Goal: Browse casually

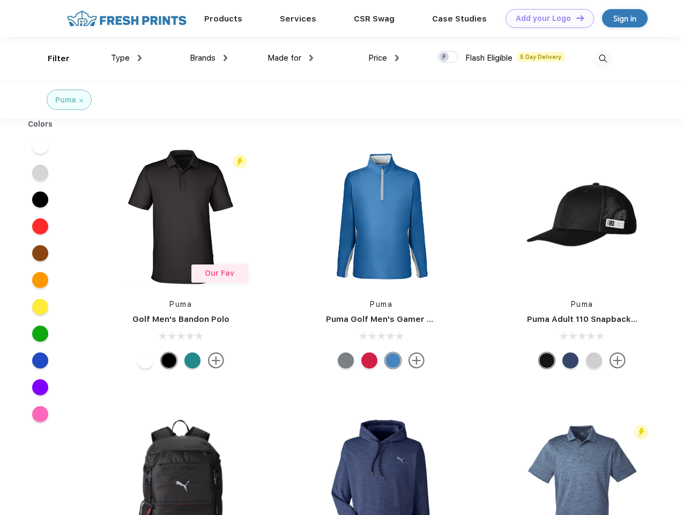
click at [546, 18] on link "Add your Logo Design Tool" at bounding box center [549, 18] width 88 height 19
click at [0, 0] on div "Design Tool" at bounding box center [0, 0] width 0 height 0
click at [575, 18] on link "Add your Logo Design Tool" at bounding box center [549, 18] width 88 height 19
click at [51, 58] on div "Filter" at bounding box center [59, 59] width 22 height 12
click at [126, 58] on span "Type" at bounding box center [120, 58] width 19 height 10
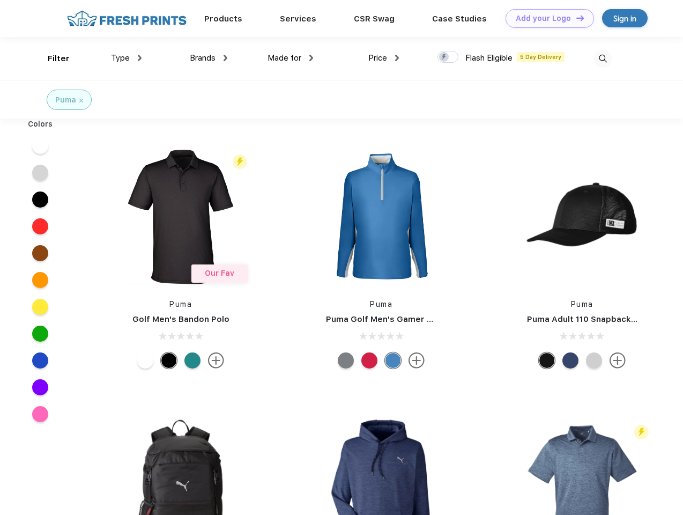
click at [208, 58] on span "Brands" at bounding box center [203, 58] width 26 height 10
click at [290, 58] on span "Made for" at bounding box center [284, 58] width 34 height 10
click at [384, 58] on span "Price" at bounding box center [377, 58] width 19 height 10
click at [448, 57] on div at bounding box center [447, 57] width 21 height 12
click at [444, 57] on input "checkbox" at bounding box center [440, 53] width 7 height 7
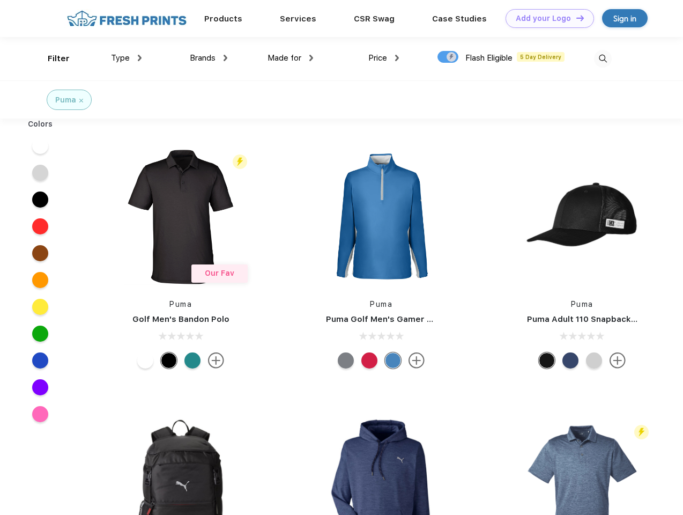
click at [602, 58] on img at bounding box center [603, 59] width 18 height 18
